Goal: Task Accomplishment & Management: Manage account settings

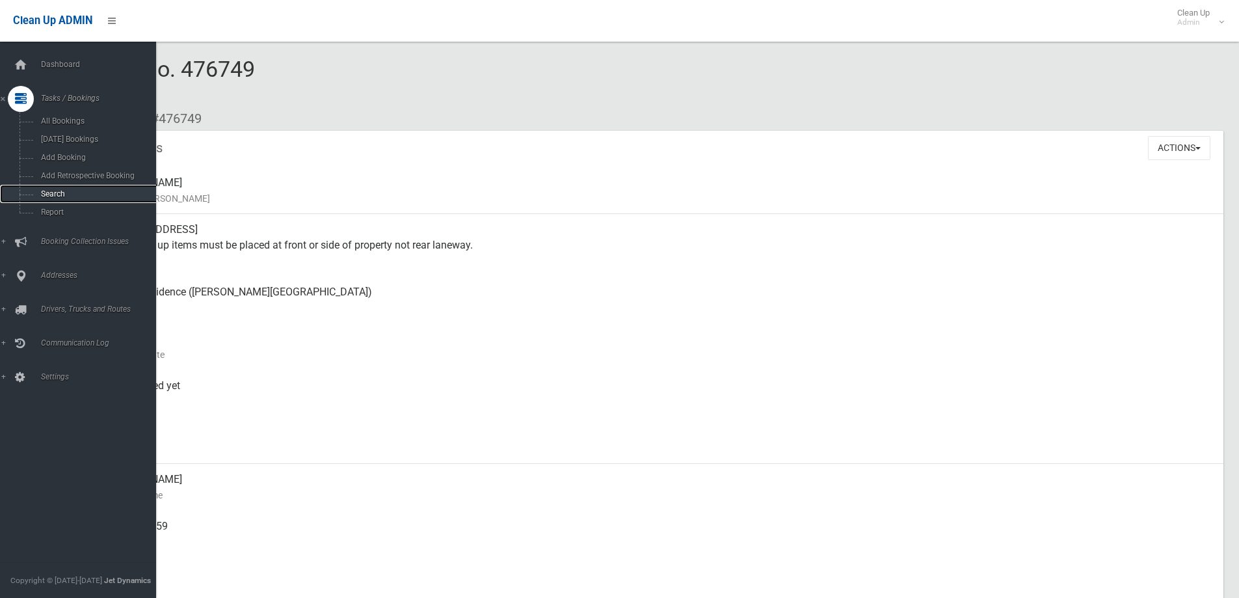
click at [77, 197] on span "Search" at bounding box center [96, 193] width 118 height 9
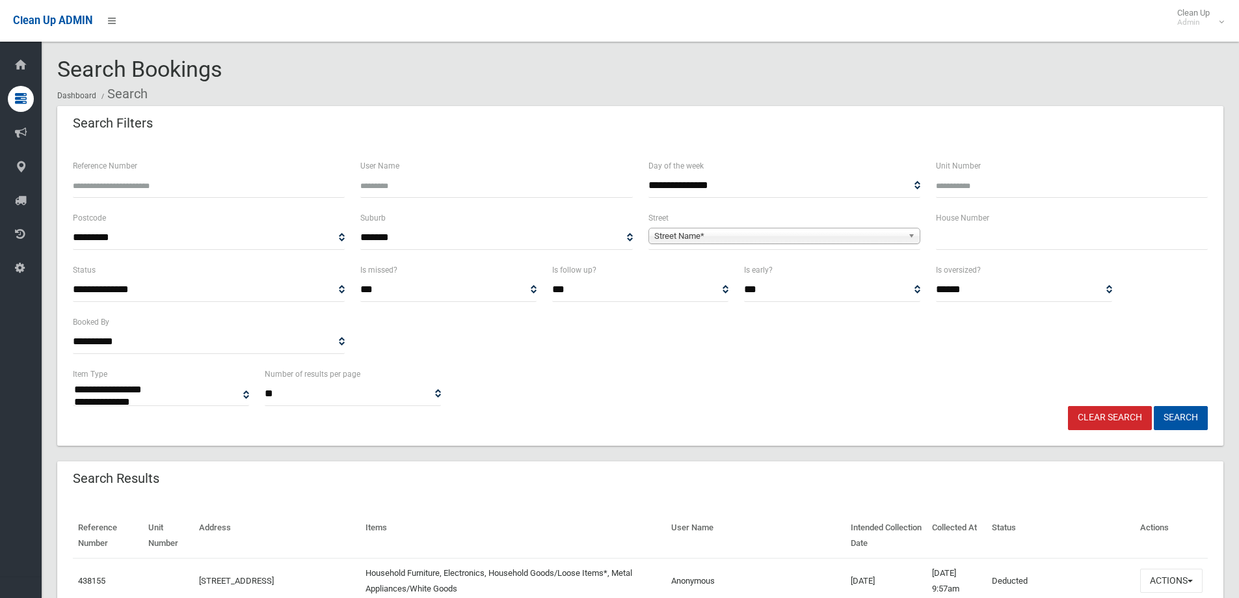
select select
click at [961, 246] on input "text" at bounding box center [1072, 238] width 272 height 24
type input "*"
click at [857, 234] on span "Street Name*" at bounding box center [778, 236] width 248 height 16
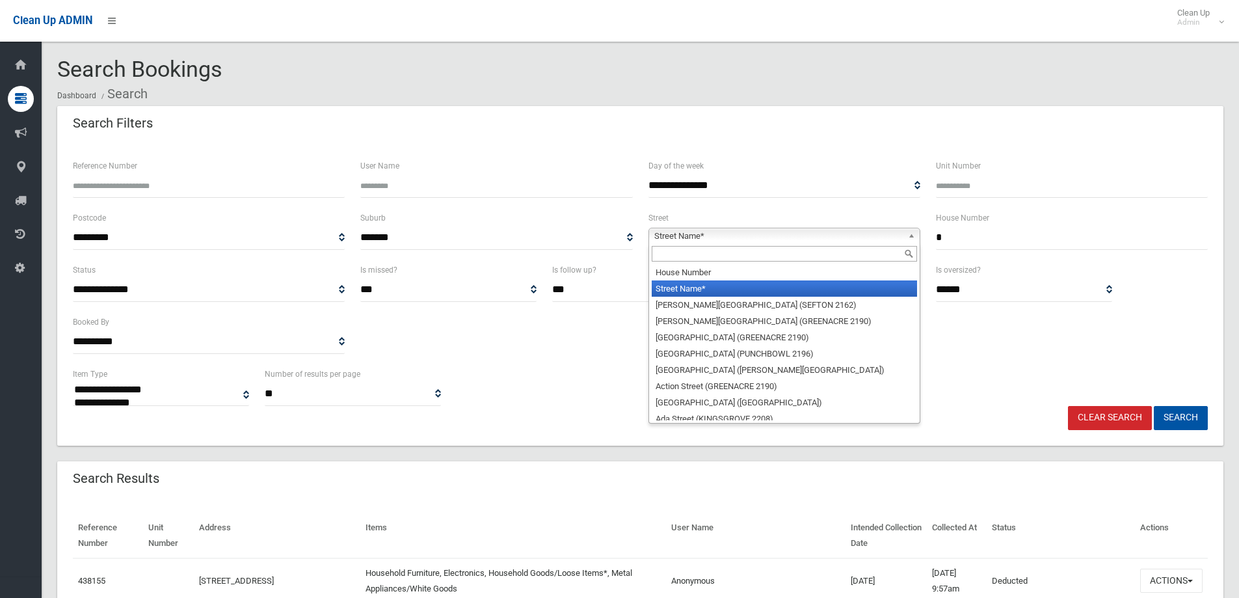
click at [738, 254] on input "text" at bounding box center [784, 254] width 265 height 16
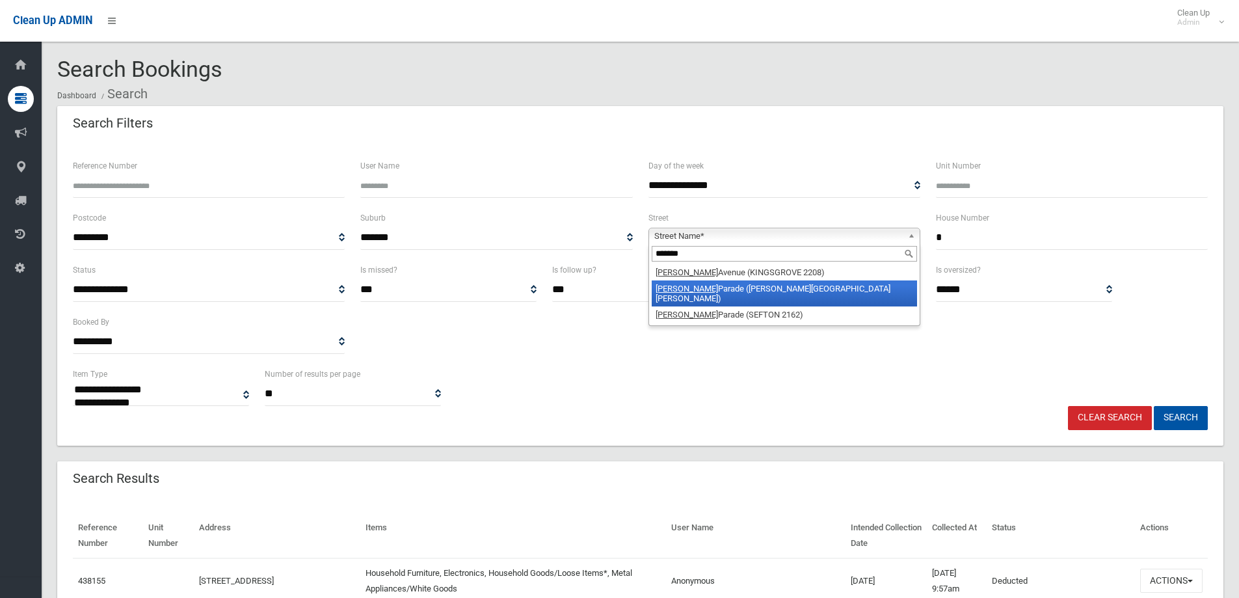
type input "*******"
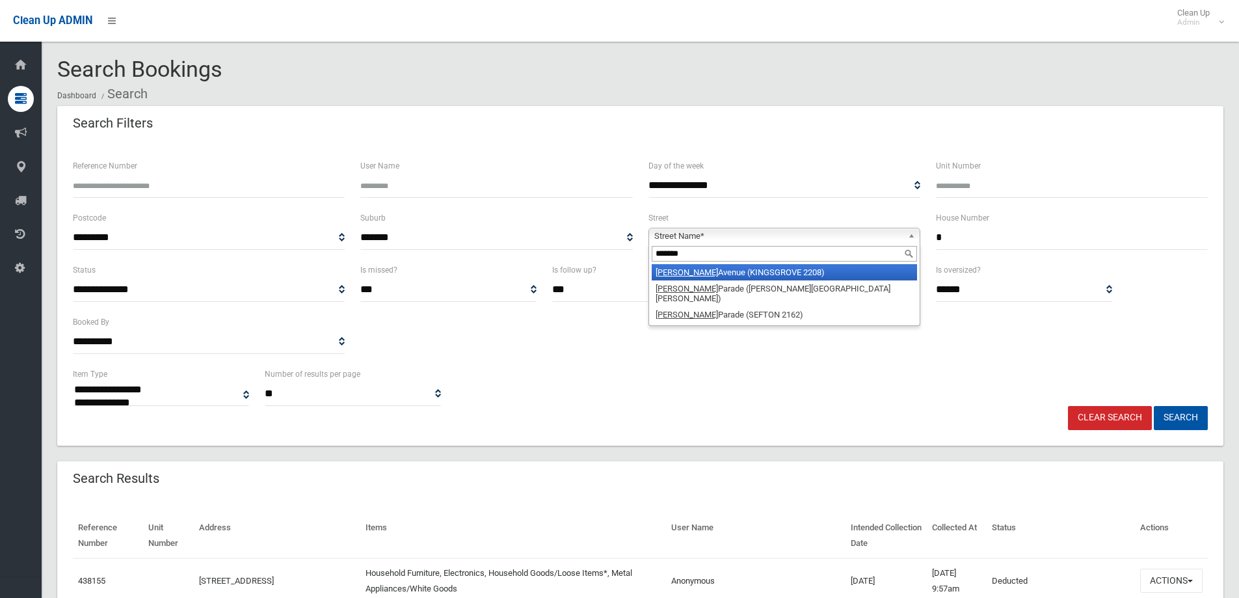
click at [734, 272] on li "[PERSON_NAME] Avenue (KINGSGROVE 2208)" at bounding box center [784, 272] width 265 height 16
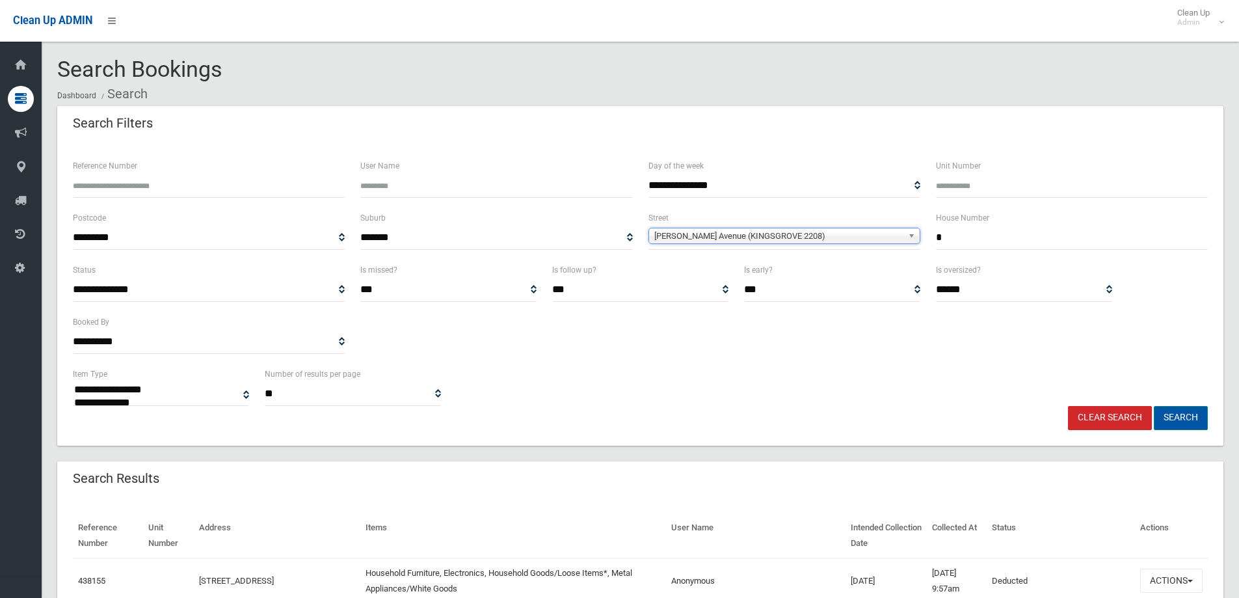
click at [1184, 418] on button "Search" at bounding box center [1181, 418] width 54 height 24
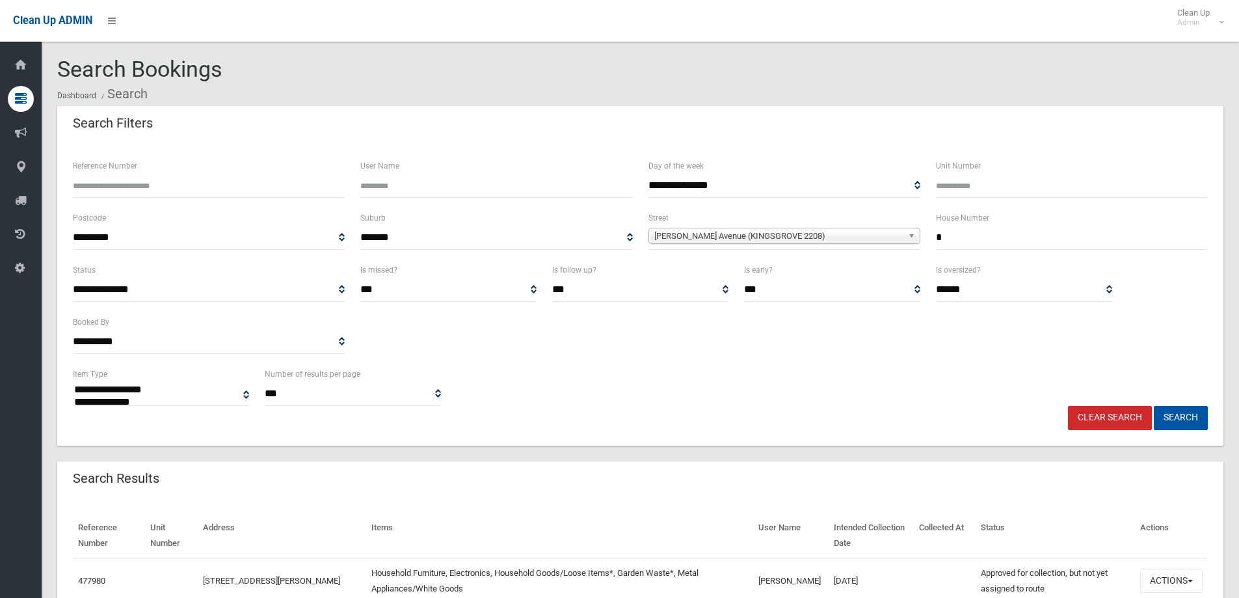
select select
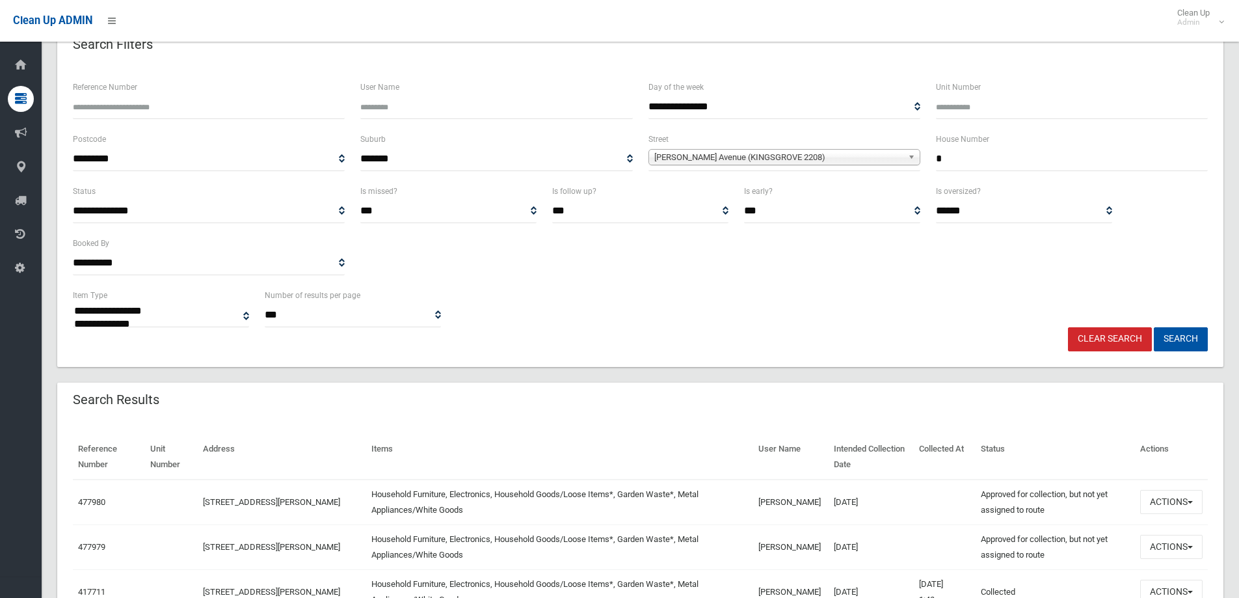
scroll to position [195, 0]
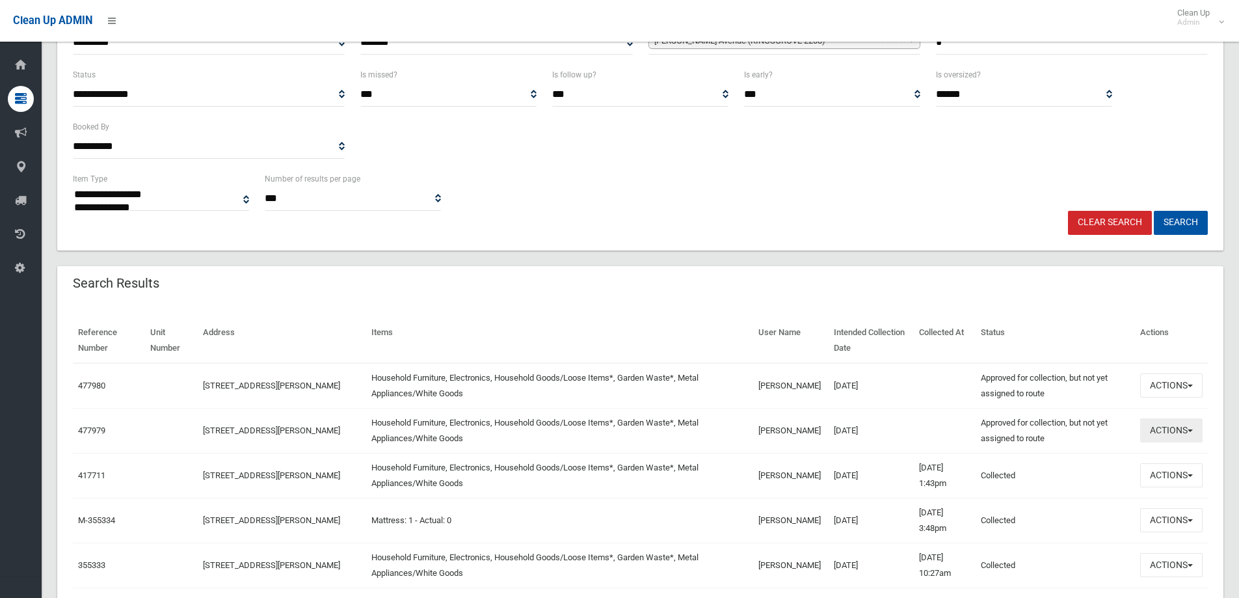
click at [1183, 433] on button "Actions" at bounding box center [1171, 430] width 62 height 24
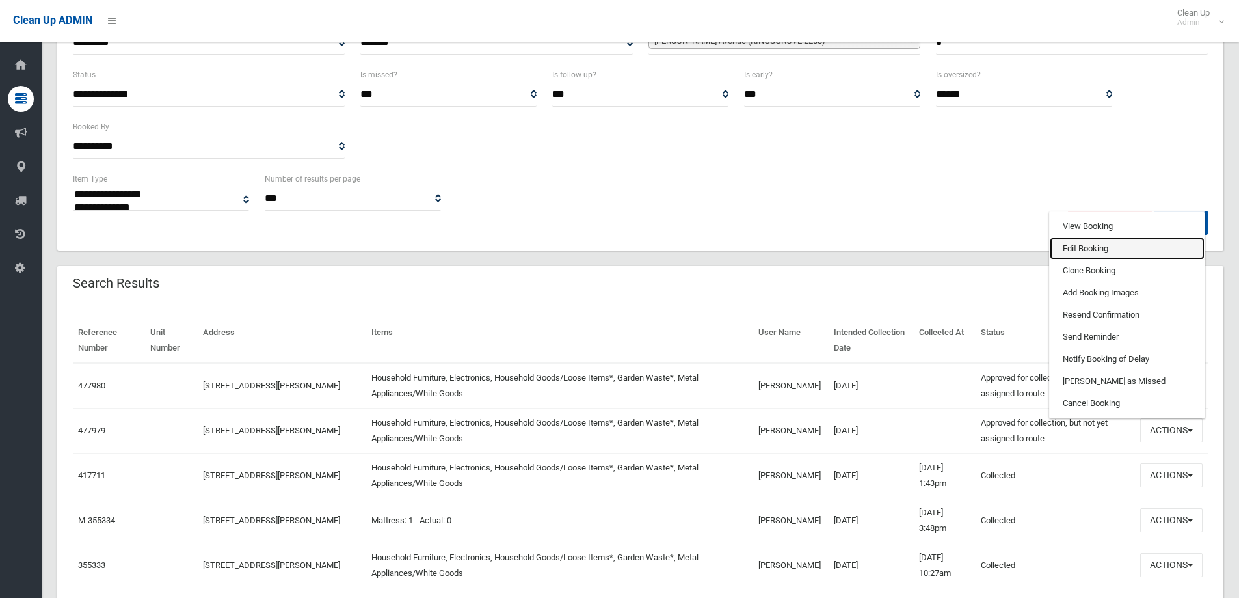
click at [1077, 249] on link "Edit Booking" at bounding box center [1127, 248] width 155 height 22
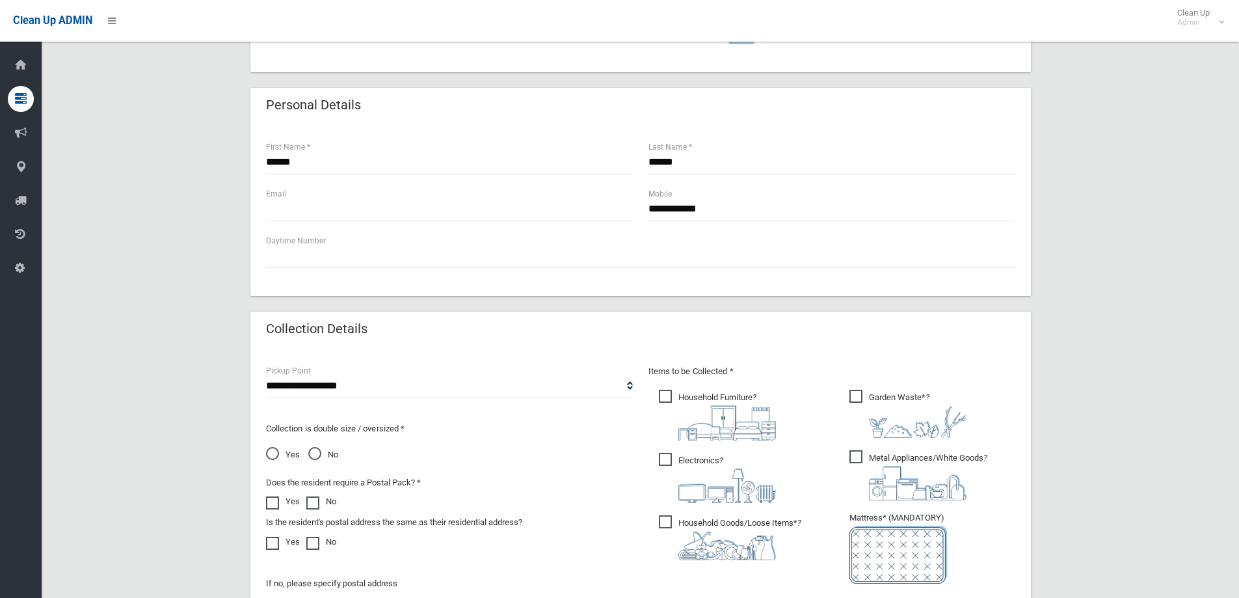
scroll to position [689, 0]
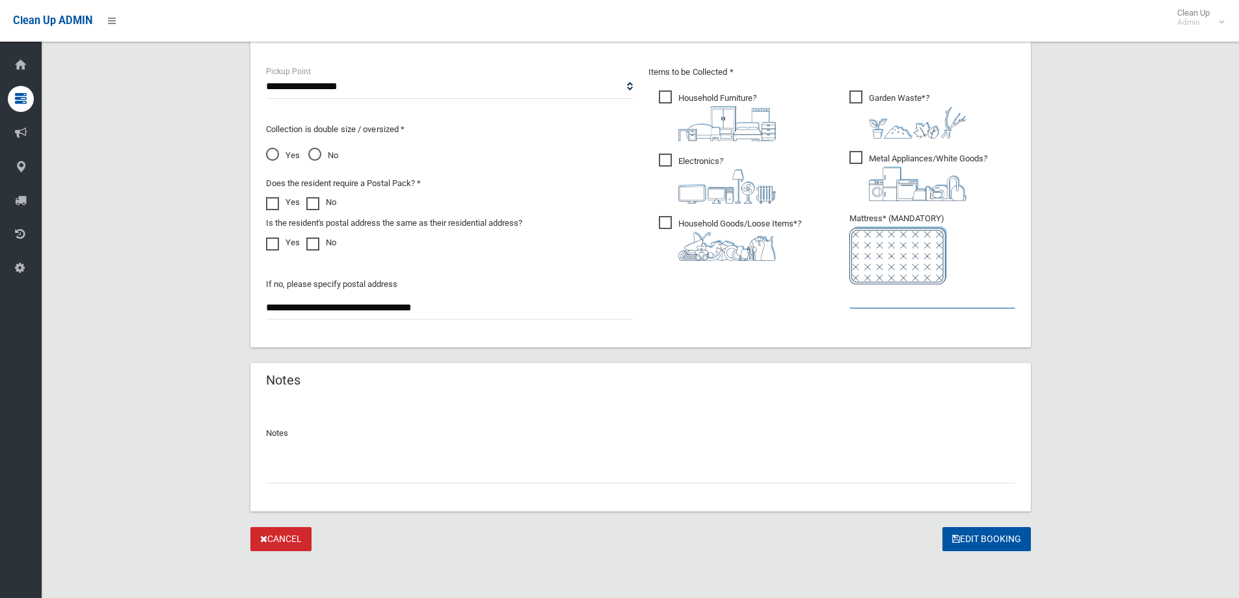
click at [883, 299] on input "text" at bounding box center [932, 296] width 166 height 24
type input "*"
click at [981, 540] on button "Edit Booking" at bounding box center [986, 539] width 88 height 24
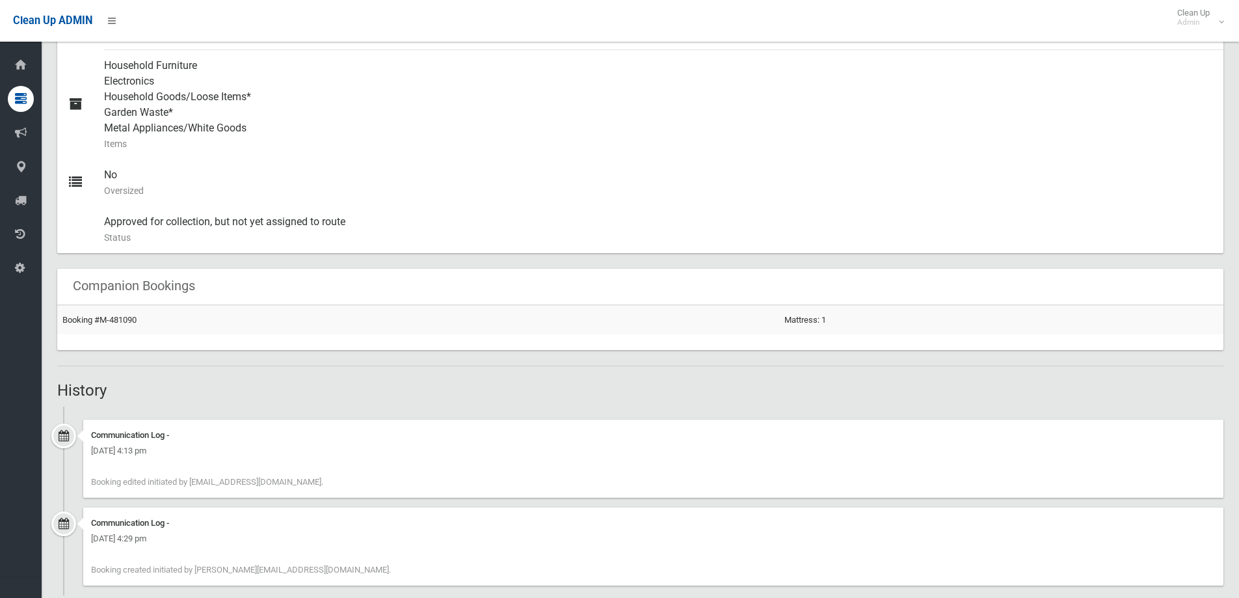
scroll to position [606, 0]
